Goal: Information Seeking & Learning: Learn about a topic

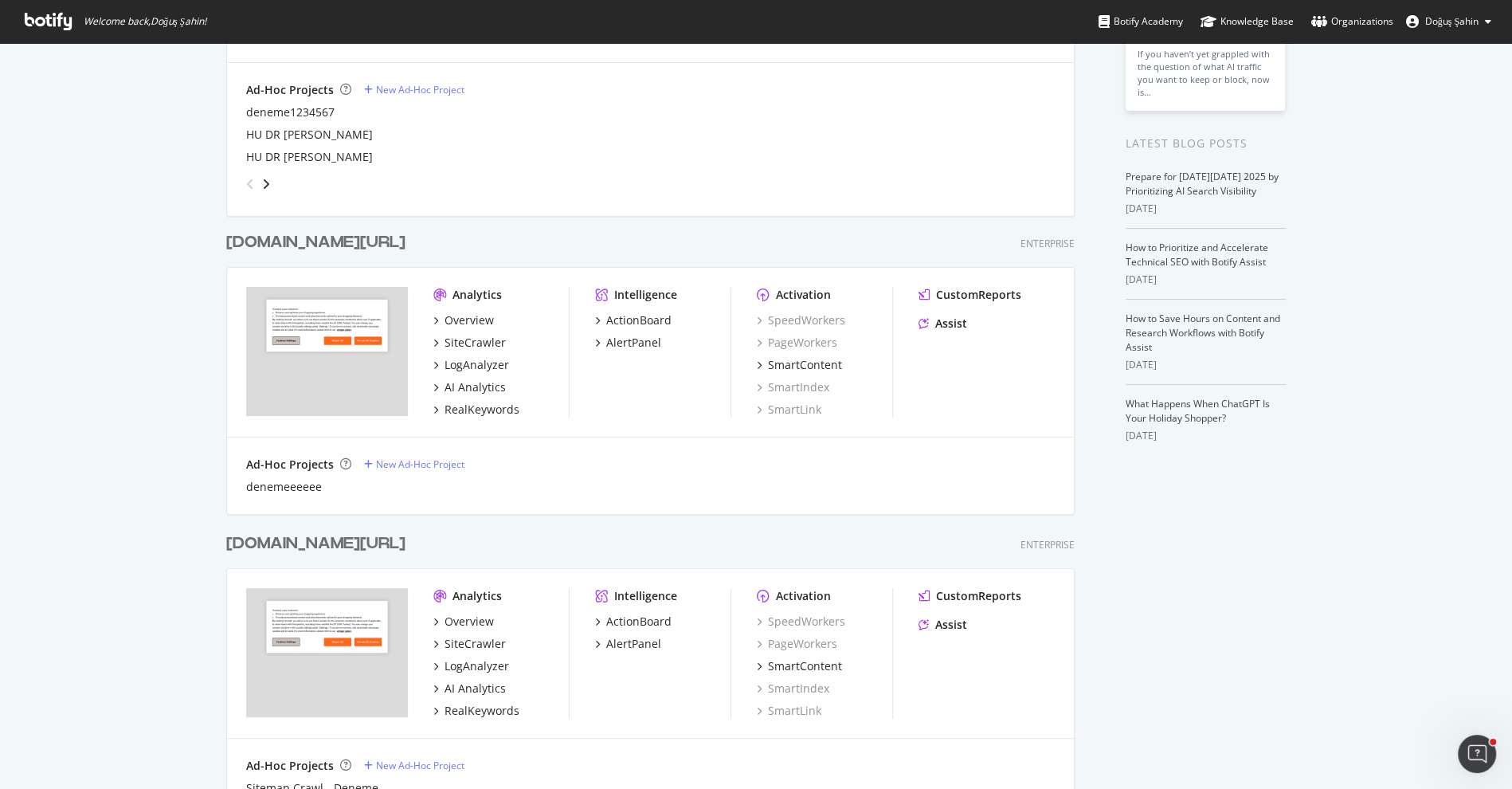
scroll to position [423, 0]
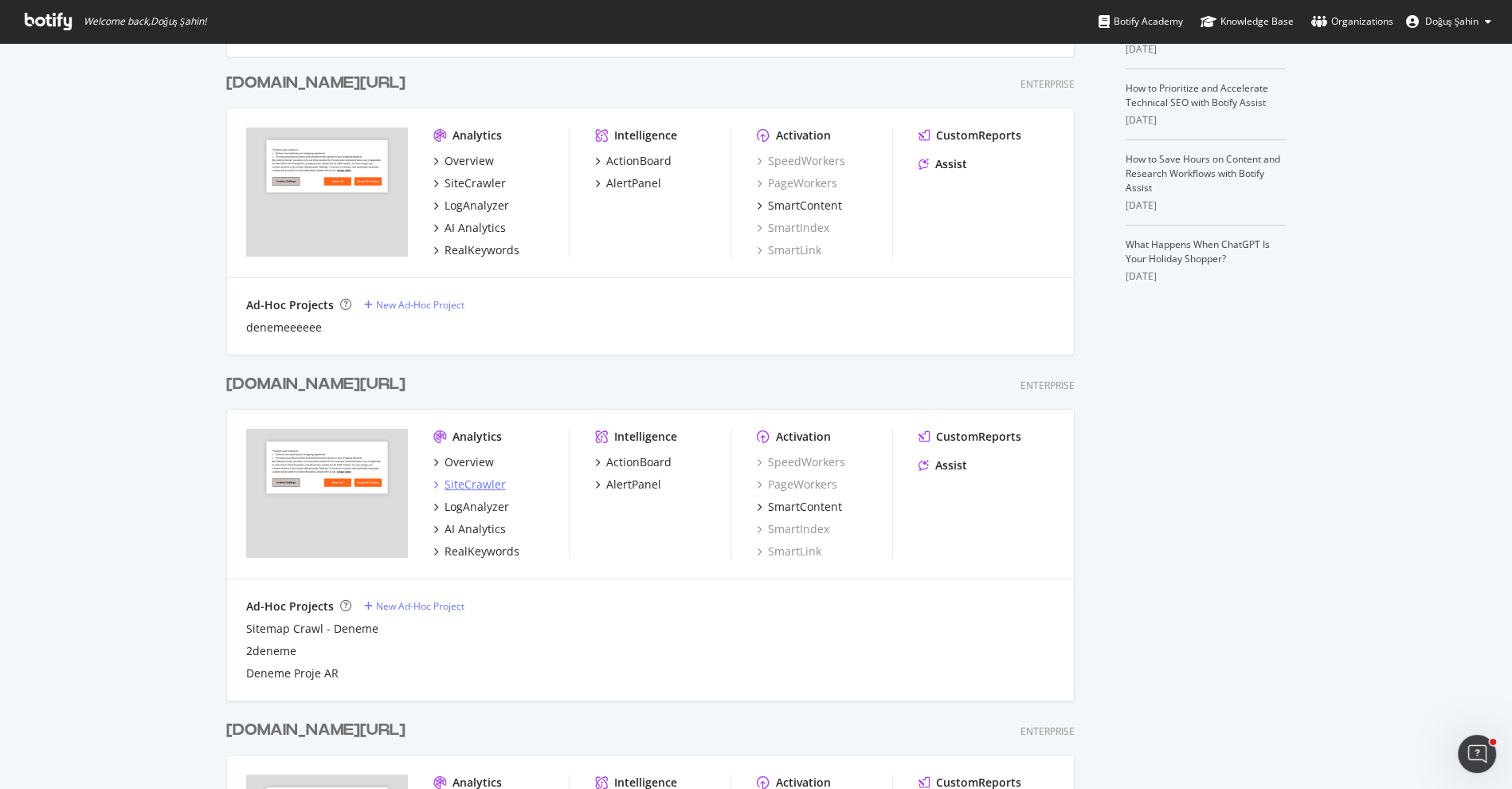
click at [480, 485] on div "SiteCrawler" at bounding box center [475, 485] width 61 height 16
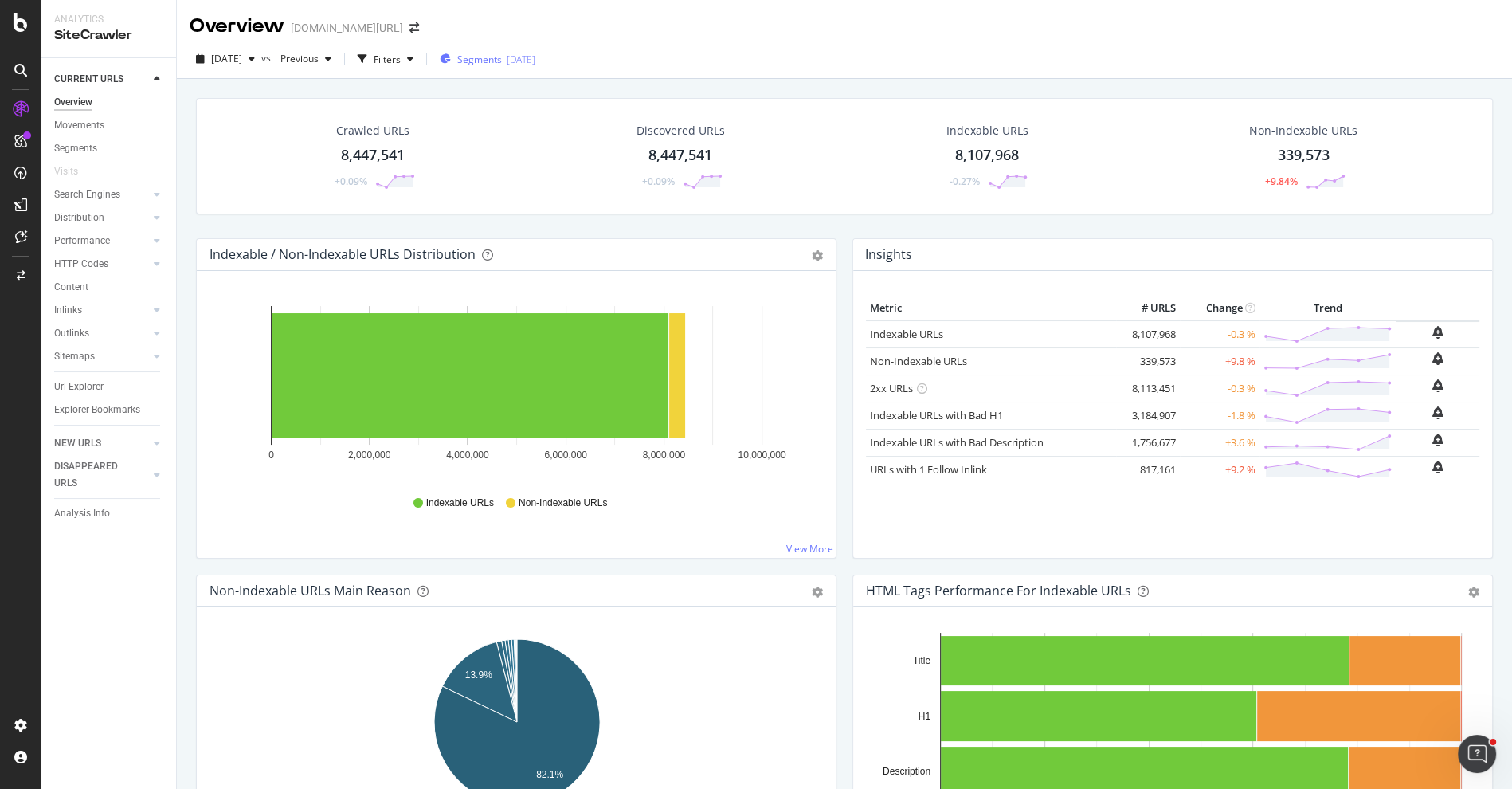
click at [502, 57] on span "Segments" at bounding box center [479, 59] width 44 height 14
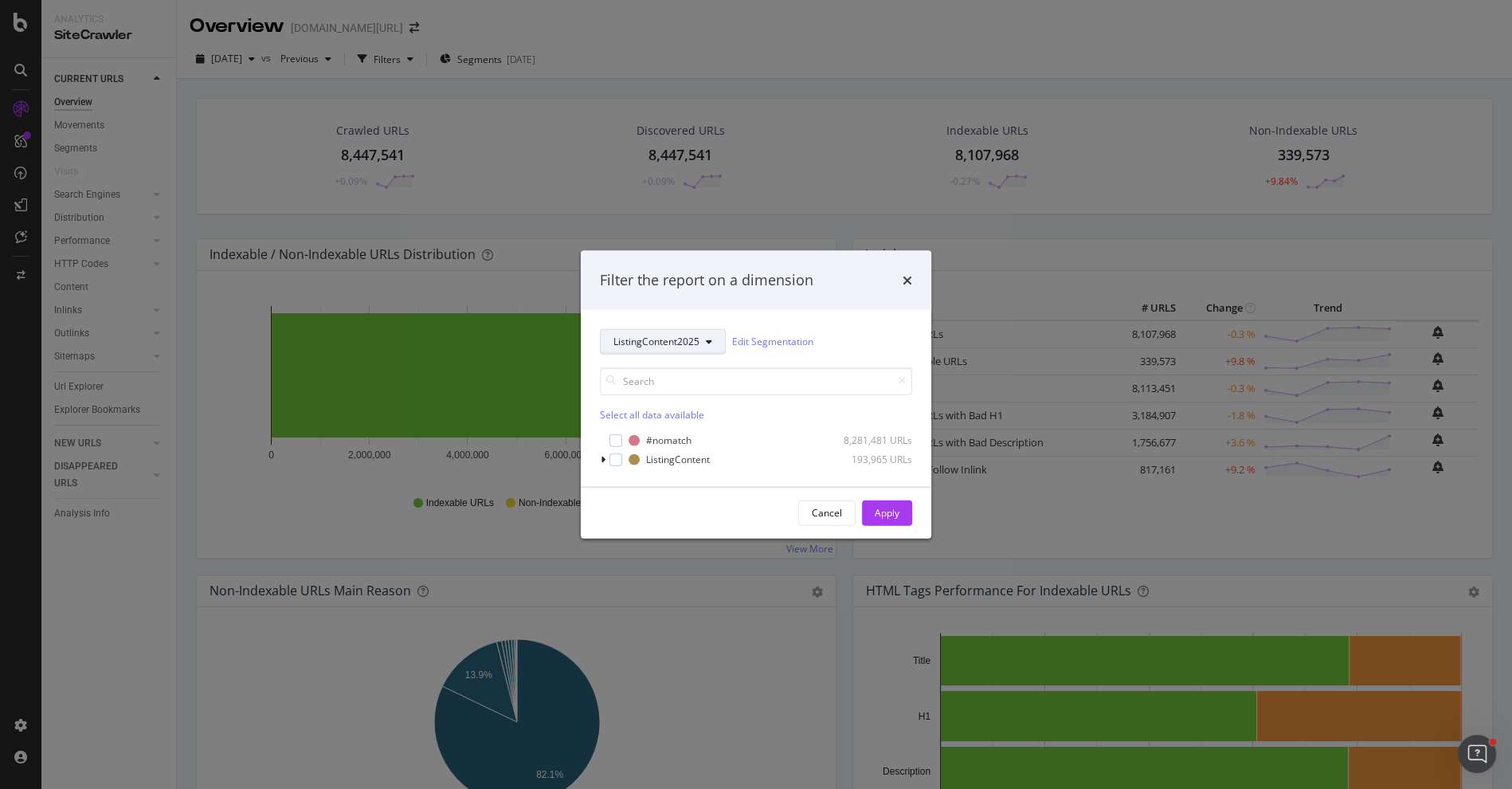
click at [639, 341] on span "ListingContent2025" at bounding box center [656, 342] width 86 height 14
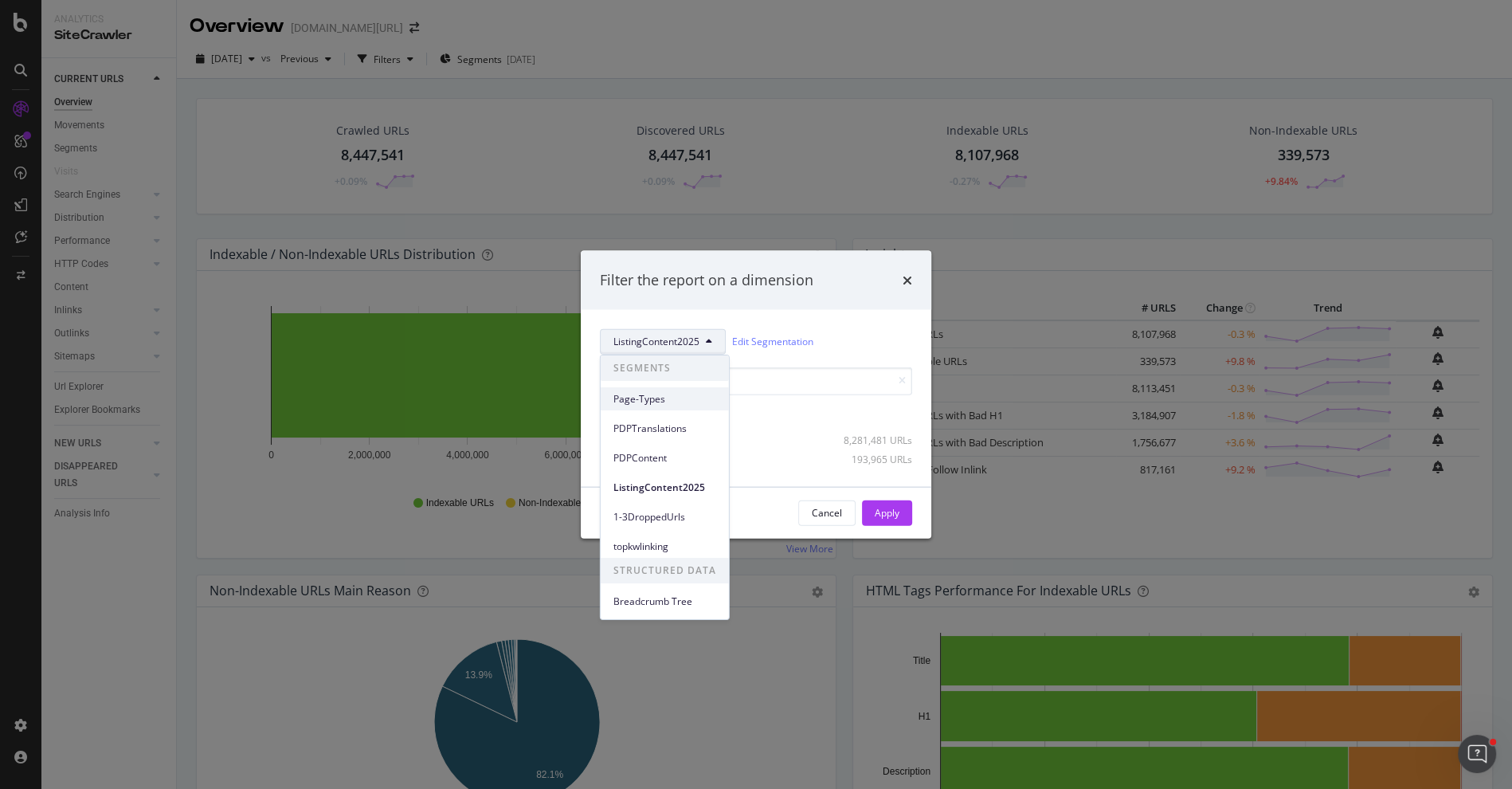
click at [657, 405] on span "Page-Types" at bounding box center [665, 399] width 103 height 15
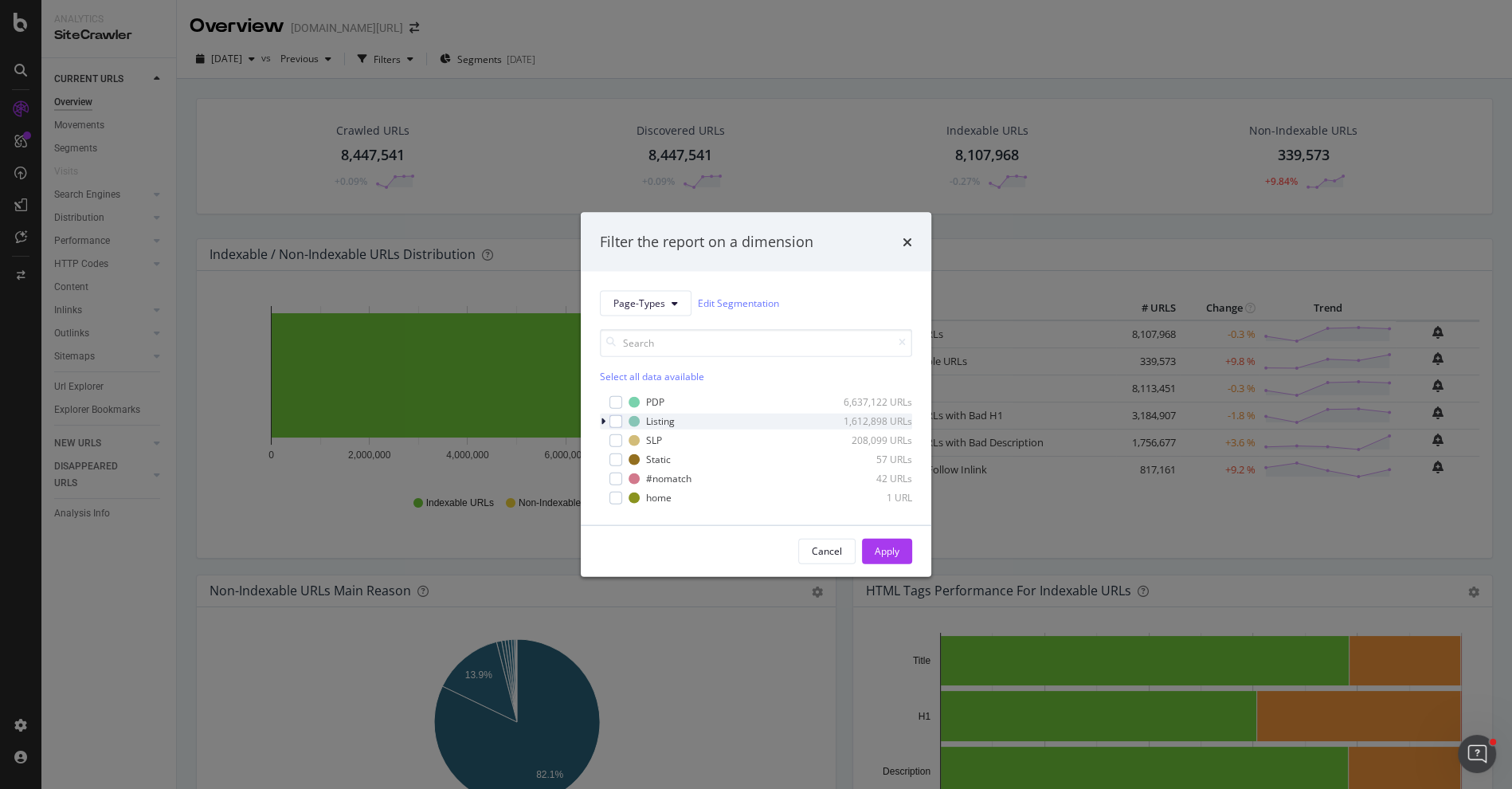
click at [610, 428] on div "Listing 1,612,898 URLs" at bounding box center [756, 421] width 312 height 16
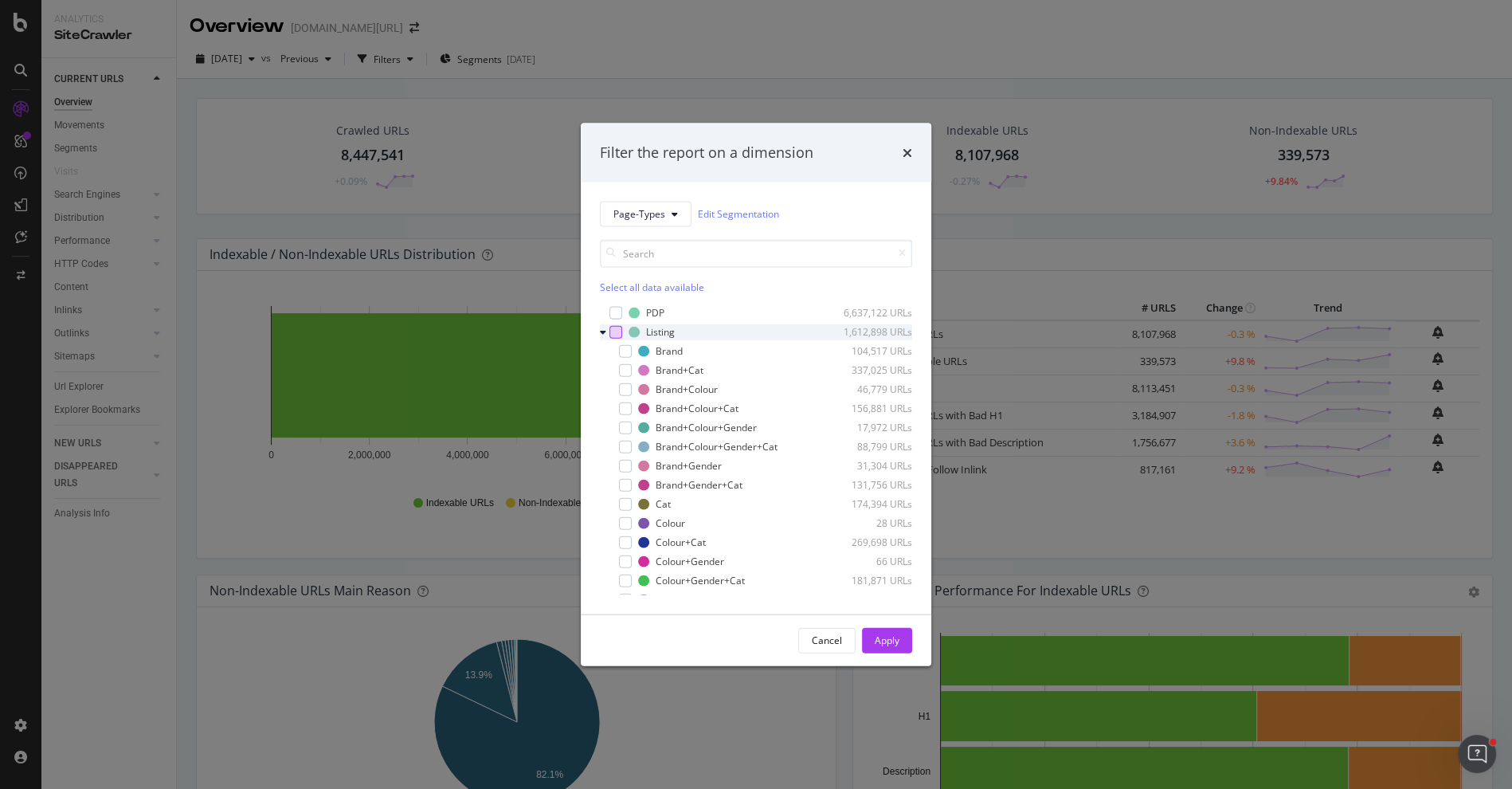
click at [618, 329] on div "modal" at bounding box center [616, 331] width 13 height 13
click at [911, 652] on div "Cancel Apply" at bounding box center [855, 640] width 113 height 26
click at [894, 645] on div "Apply" at bounding box center [886, 641] width 25 height 14
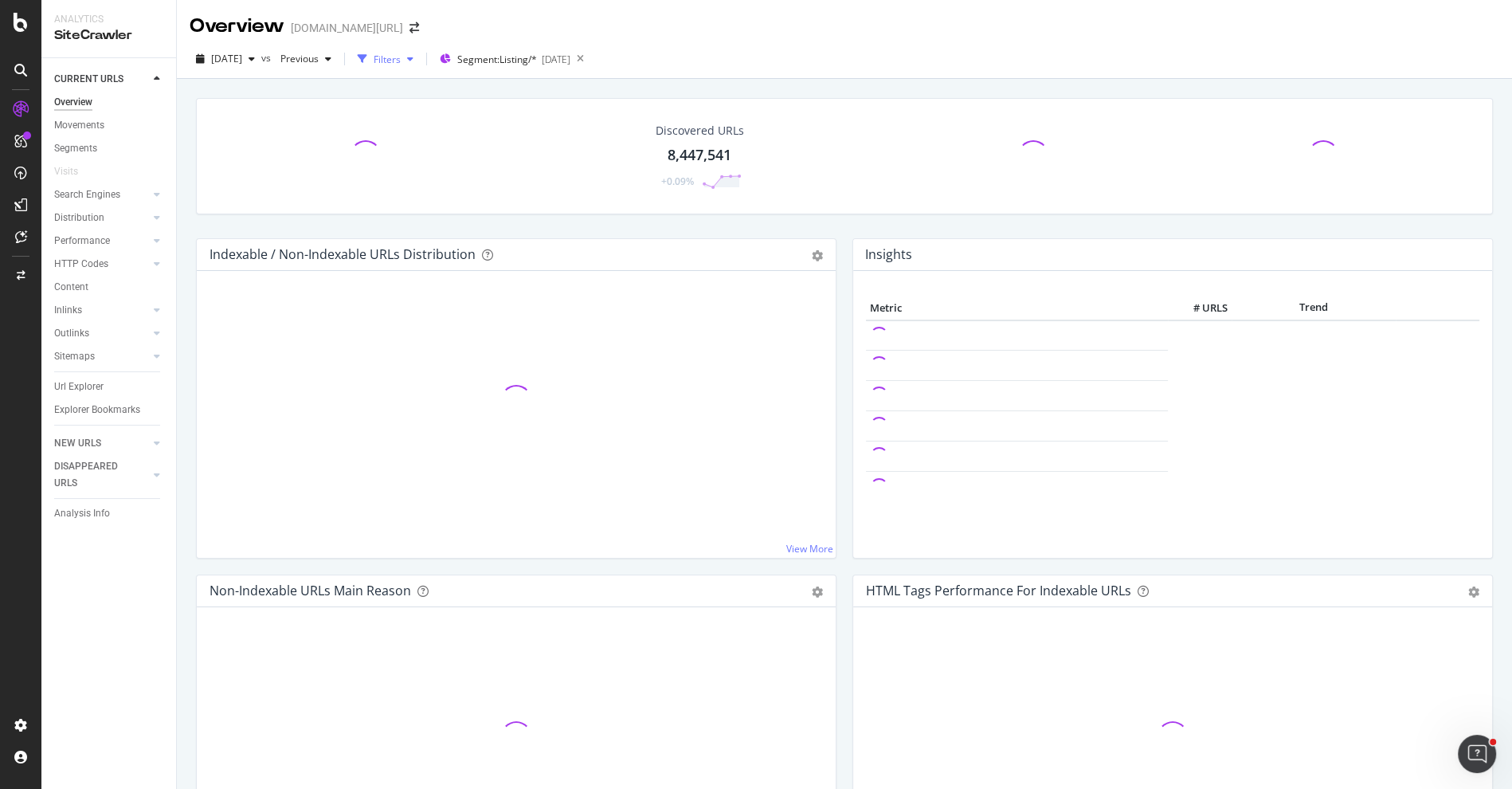
click at [401, 56] on div "Filters" at bounding box center [387, 59] width 27 height 14
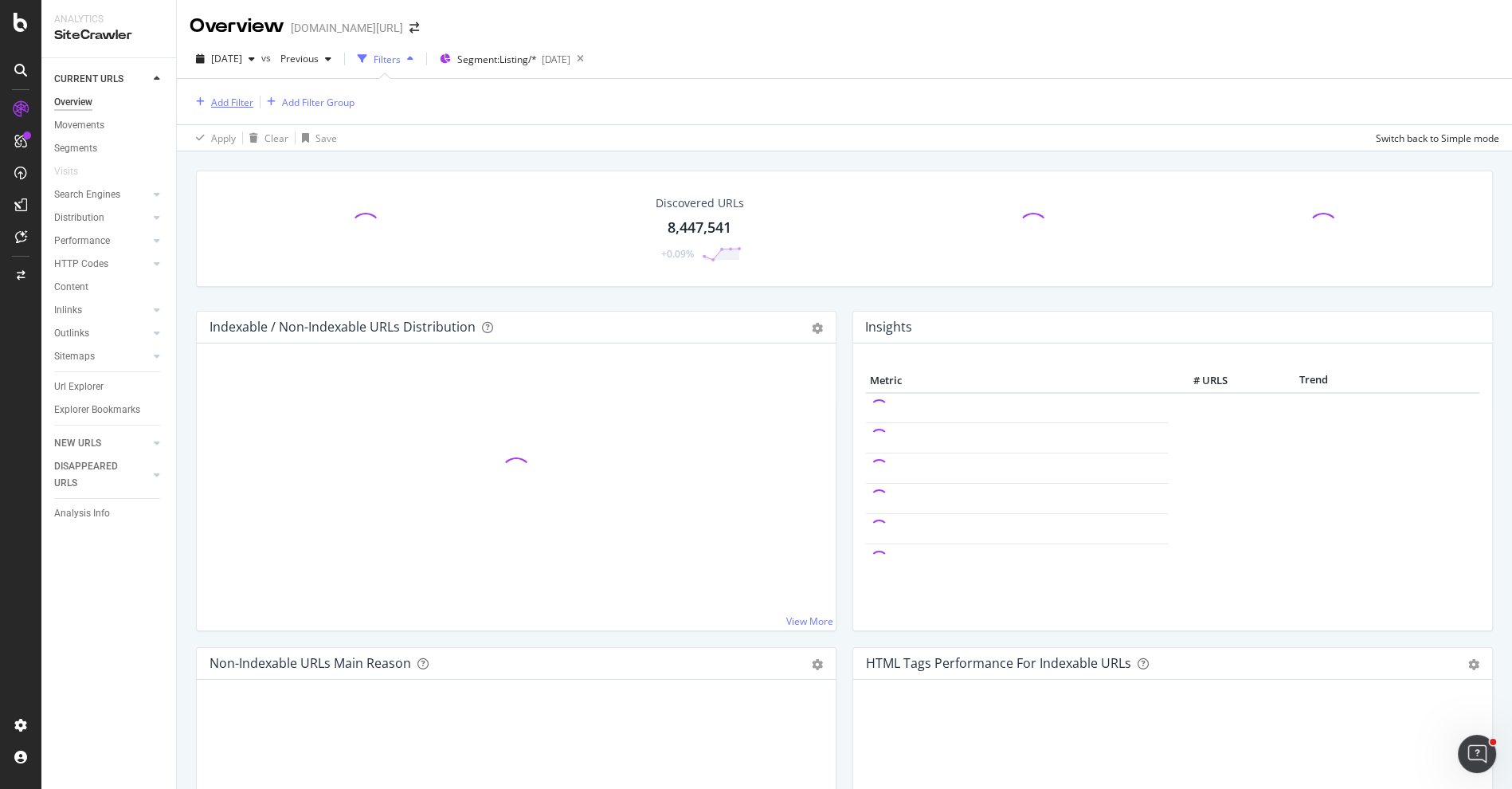
click at [232, 104] on div "Add Filter" at bounding box center [232, 103] width 42 height 14
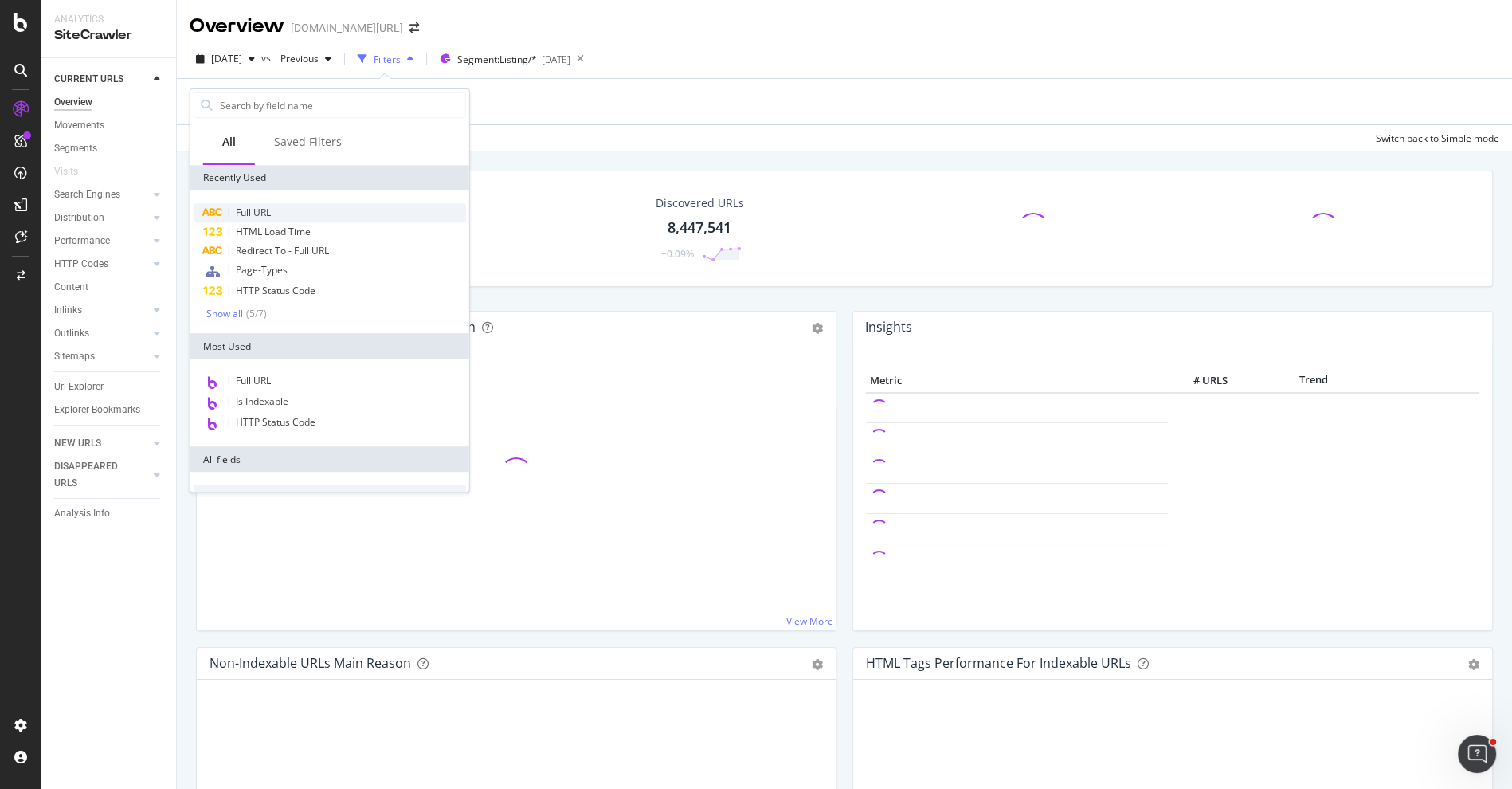
click at [286, 203] on div "Full URL" at bounding box center [330, 212] width 272 height 19
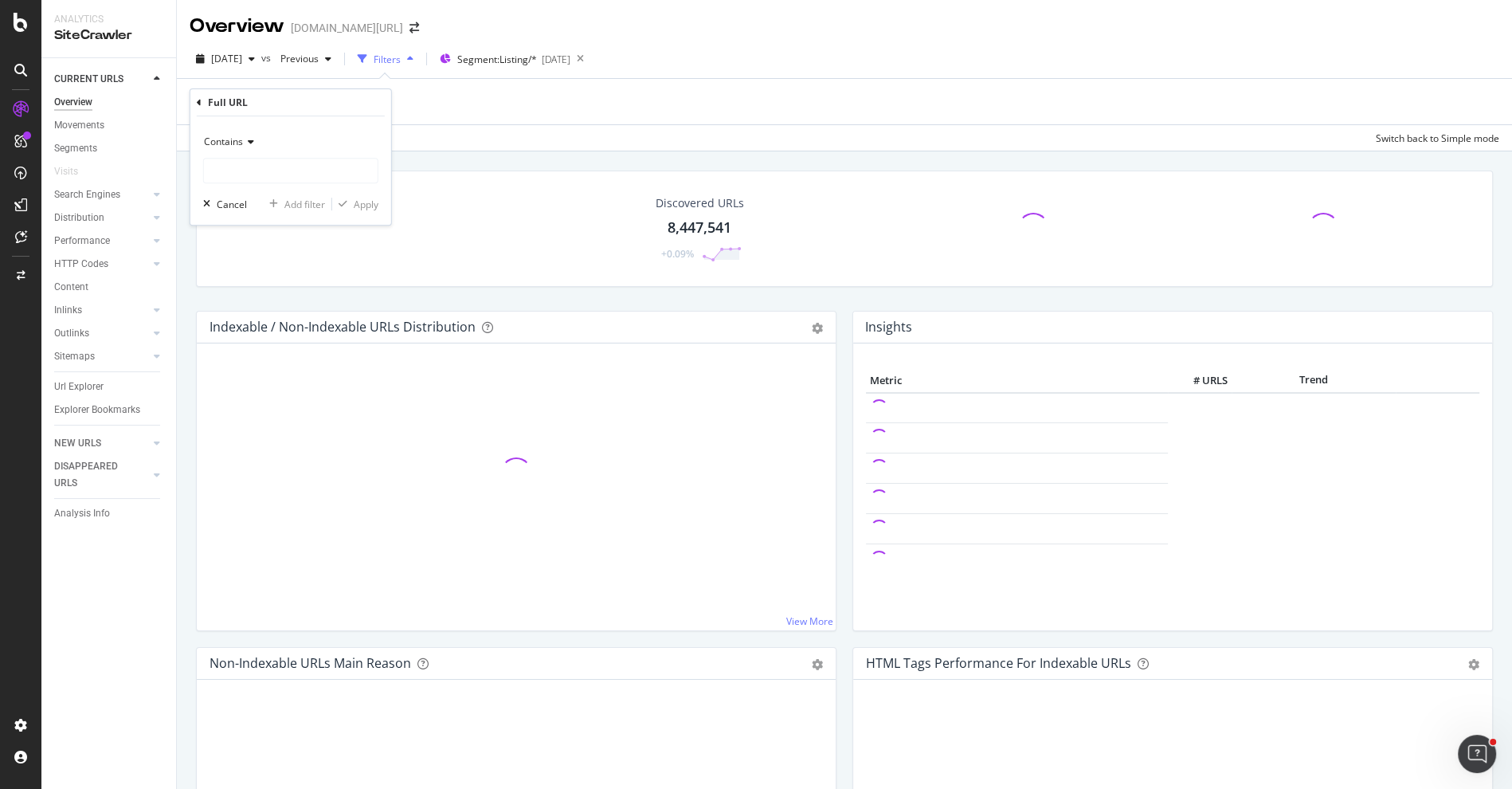
click at [239, 144] on span "Contains" at bounding box center [224, 141] width 39 height 14
click at [266, 313] on span "Doesn't contain" at bounding box center [246, 320] width 69 height 14
click at [279, 171] on input "text" at bounding box center [291, 171] width 174 height 26
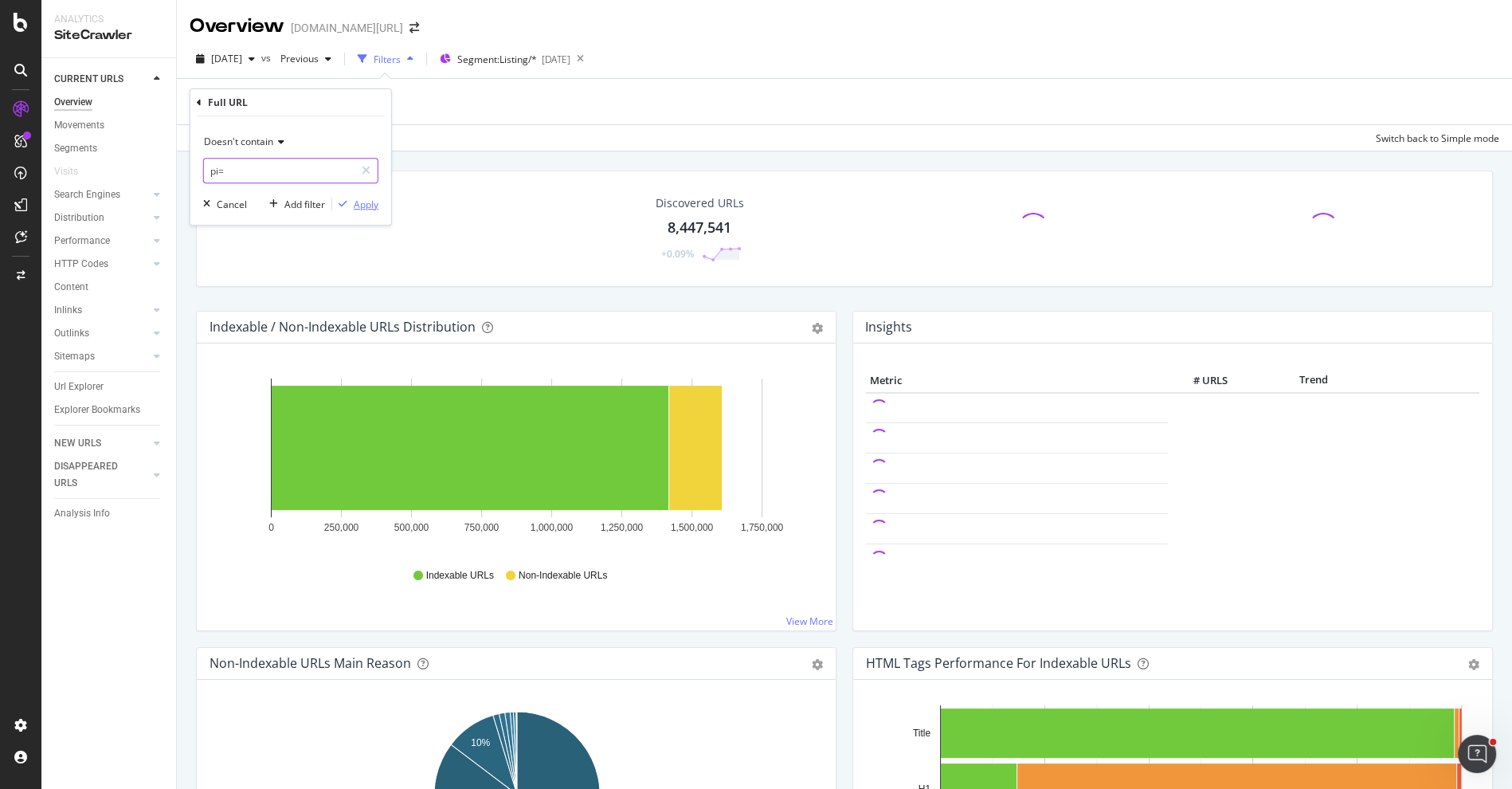
type input "pi="
click at [355, 209] on div "Apply" at bounding box center [365, 204] width 25 height 14
